Goal: Task Accomplishment & Management: Use online tool/utility

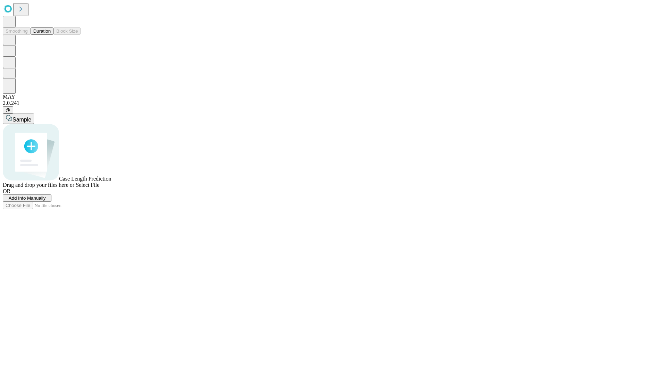
click at [51, 35] on button "Duration" at bounding box center [42, 30] width 23 height 7
click at [46, 201] on span "Add Info Manually" at bounding box center [27, 197] width 37 height 5
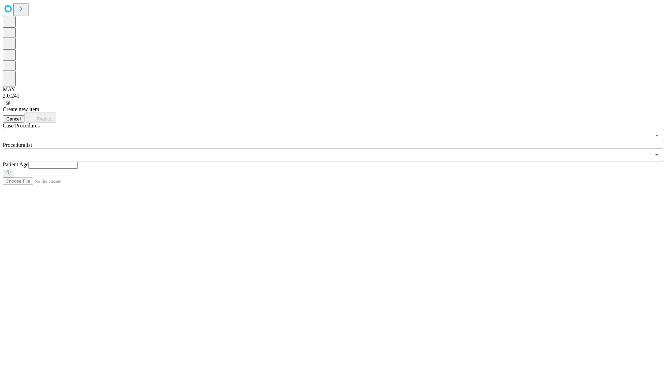
click at [78, 162] on input "text" at bounding box center [52, 165] width 49 height 7
type input "**"
click at [338, 148] on input "text" at bounding box center [326, 154] width 647 height 13
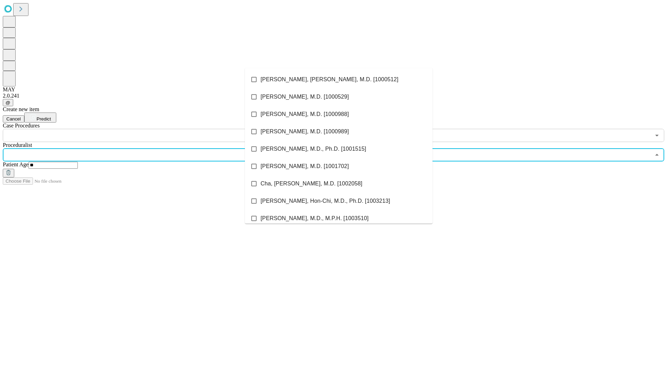
click at [338, 79] on li "[PERSON_NAME], [PERSON_NAME], M.D. [1000512]" at bounding box center [338, 79] width 187 height 17
click at [146, 129] on input "text" at bounding box center [326, 135] width 647 height 13
